Goal: Information Seeking & Learning: Learn about a topic

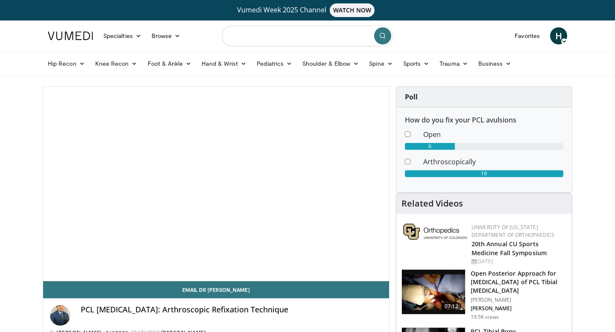
click at [276, 33] on input "Search topics, interventions" at bounding box center [307, 36] width 171 height 20
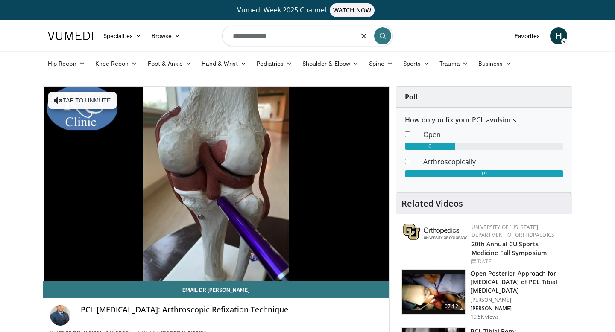
type input "**********"
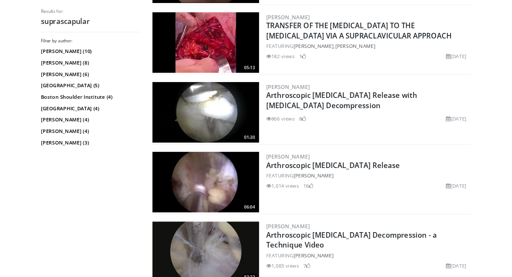
scroll to position [939, 0]
